Goal: Navigation & Orientation: Find specific page/section

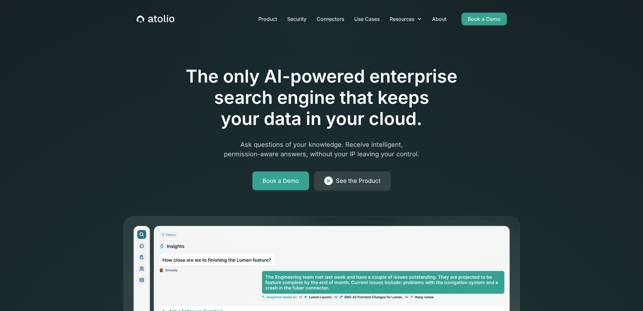
drag, startPoint x: 321, startPoint y: 172, endPoint x: 308, endPoint y: 6, distance: 166.2
click at [256, 18] on link "Product" at bounding box center [267, 19] width 29 height 13
